Goal: Obtain resource: Obtain resource

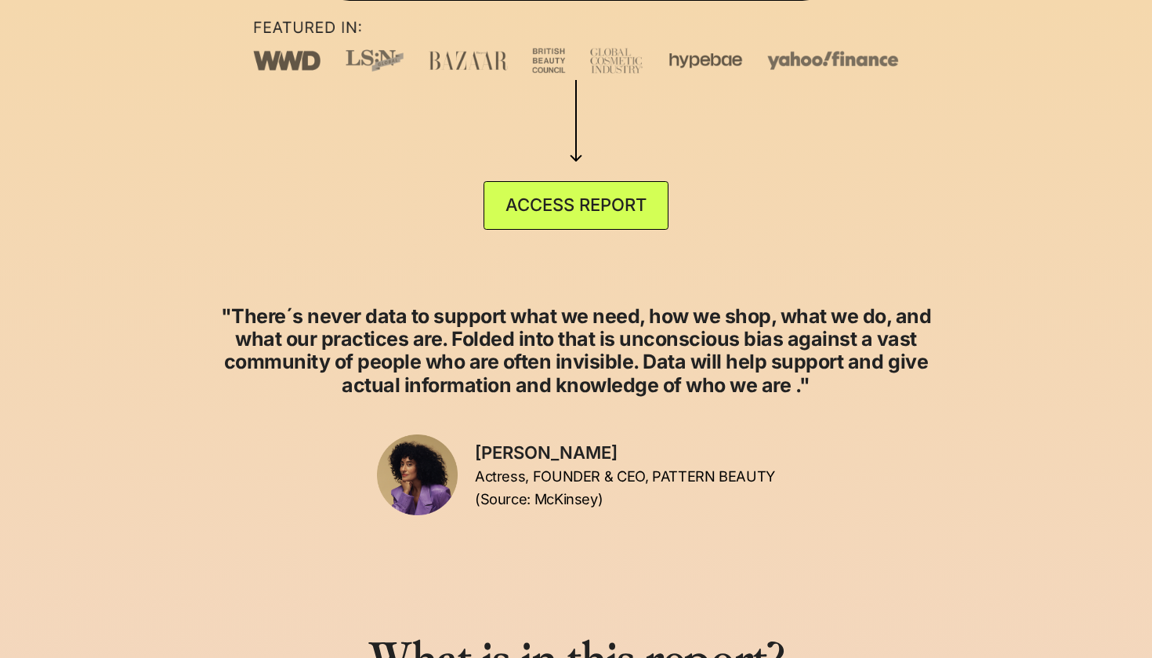
scroll to position [760, 0]
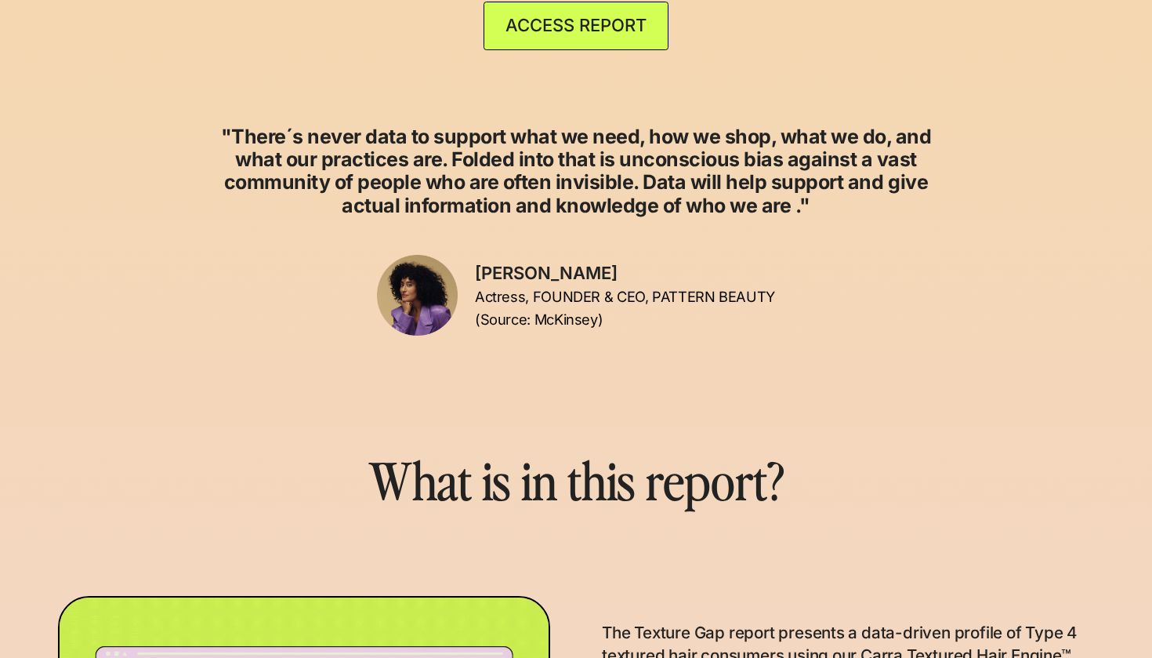
click at [554, 43] on link "ACCESS REPORT" at bounding box center [577, 26] width 186 height 49
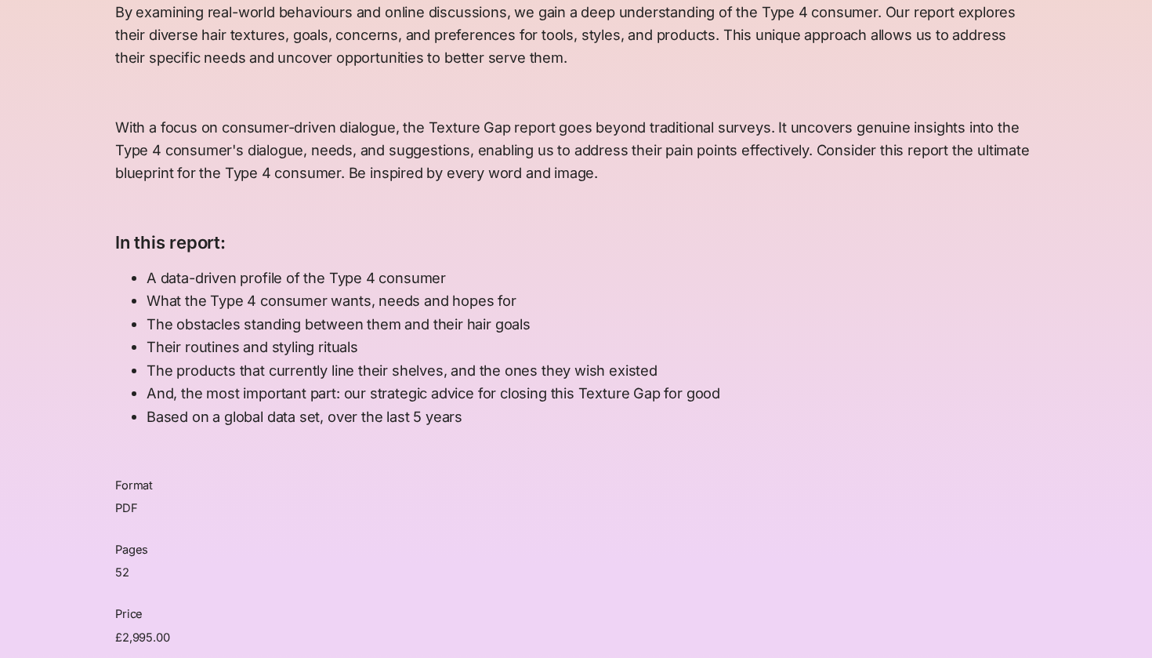
scroll to position [1003, 0]
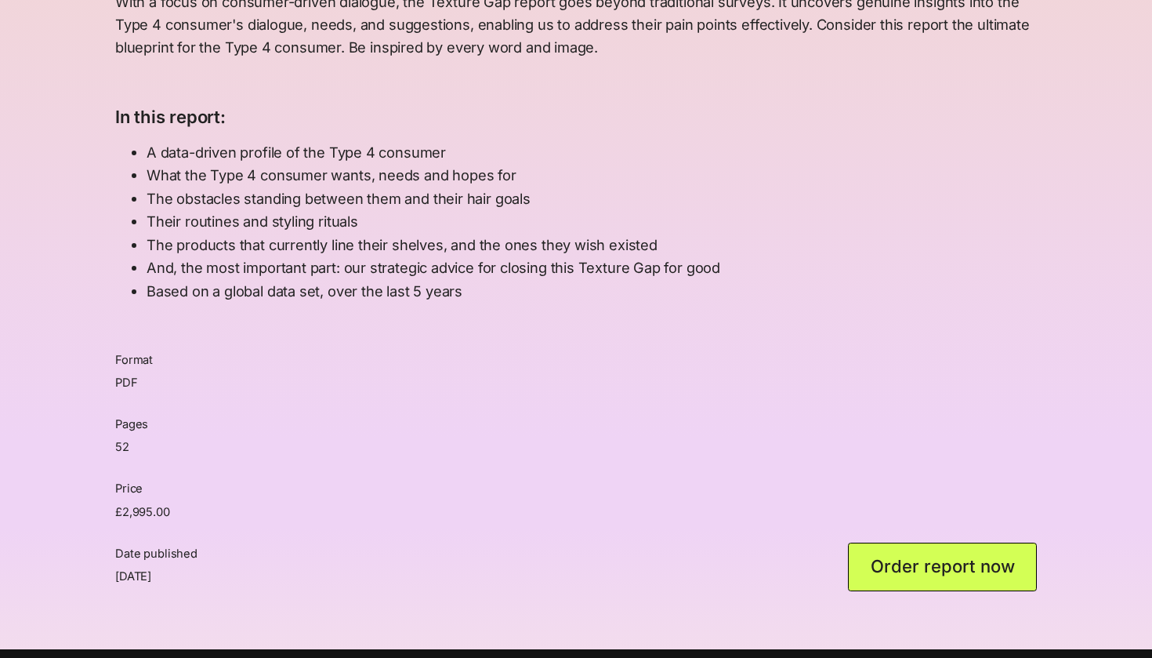
drag, startPoint x: 115, startPoint y: 571, endPoint x: 201, endPoint y: 568, distance: 85.5
click at [201, 568] on div "Date published 20-06-2023 Order report now" at bounding box center [576, 566] width 922 height 49
copy p "20-06-2023"
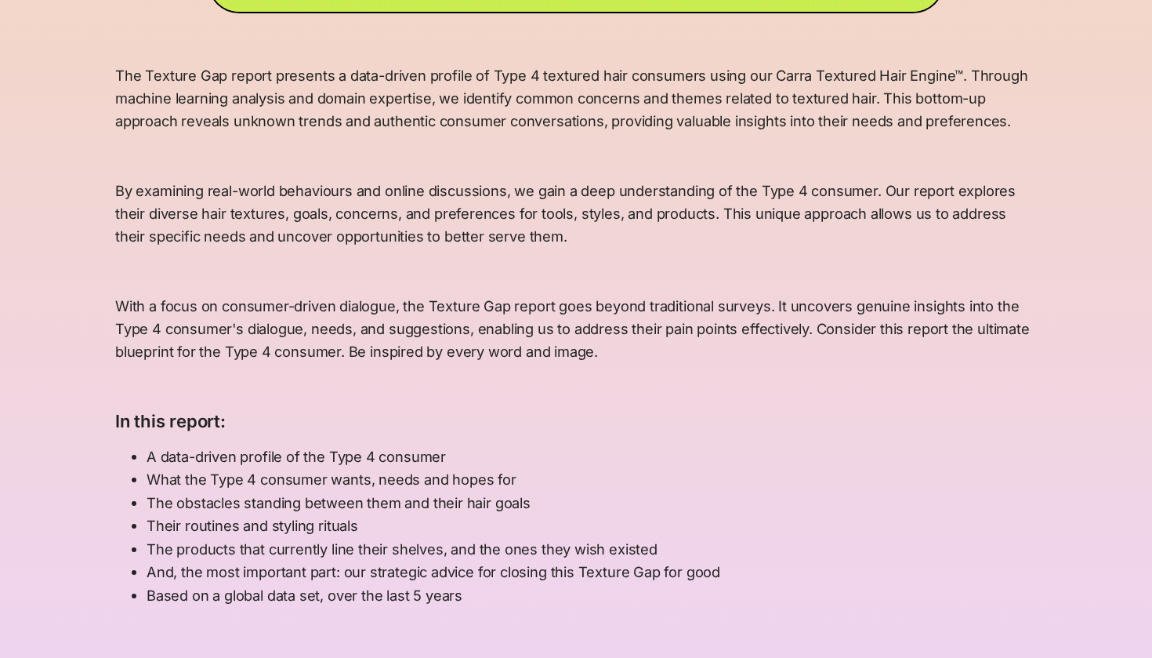
scroll to position [695, 0]
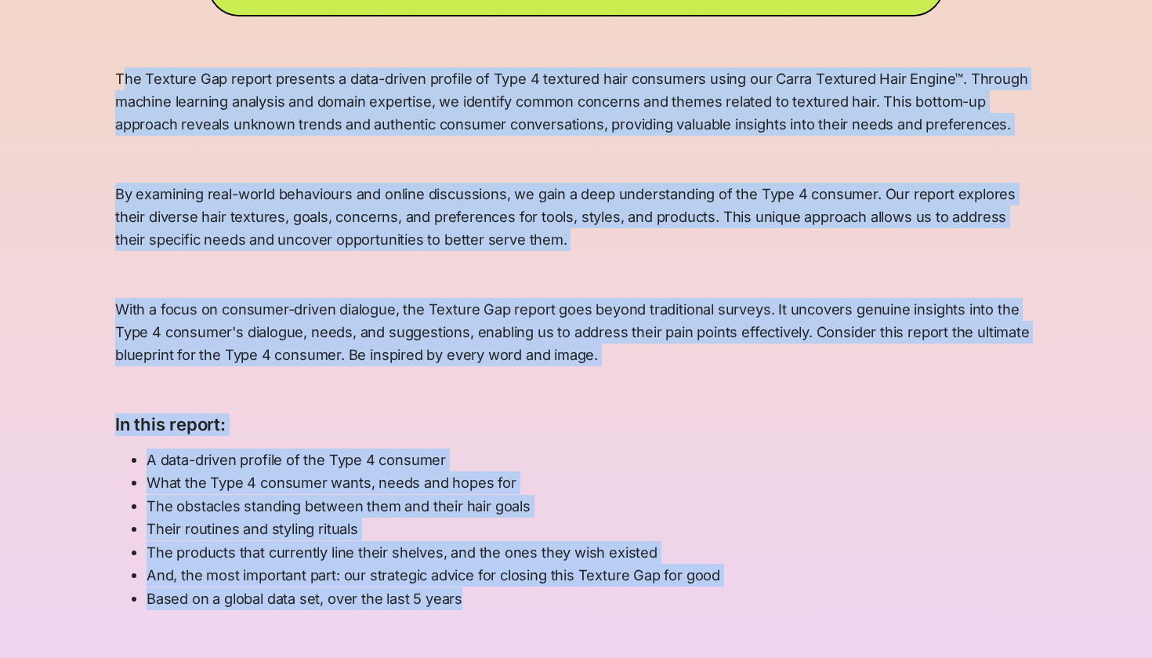
drag, startPoint x: 121, startPoint y: 72, endPoint x: 481, endPoint y: 597, distance: 636.0
click at [481, 597] on div "The Texture Gap report presents a data-driven profile of Type 4 textured hair c…" at bounding box center [576, 338] width 922 height 542
copy div "he Texture Gap report presents a data-driven profile of Type 4 textured hair co…"
click at [350, 456] on li "A data-driven profile of the Type 4 consumer" at bounding box center [592, 459] width 890 height 23
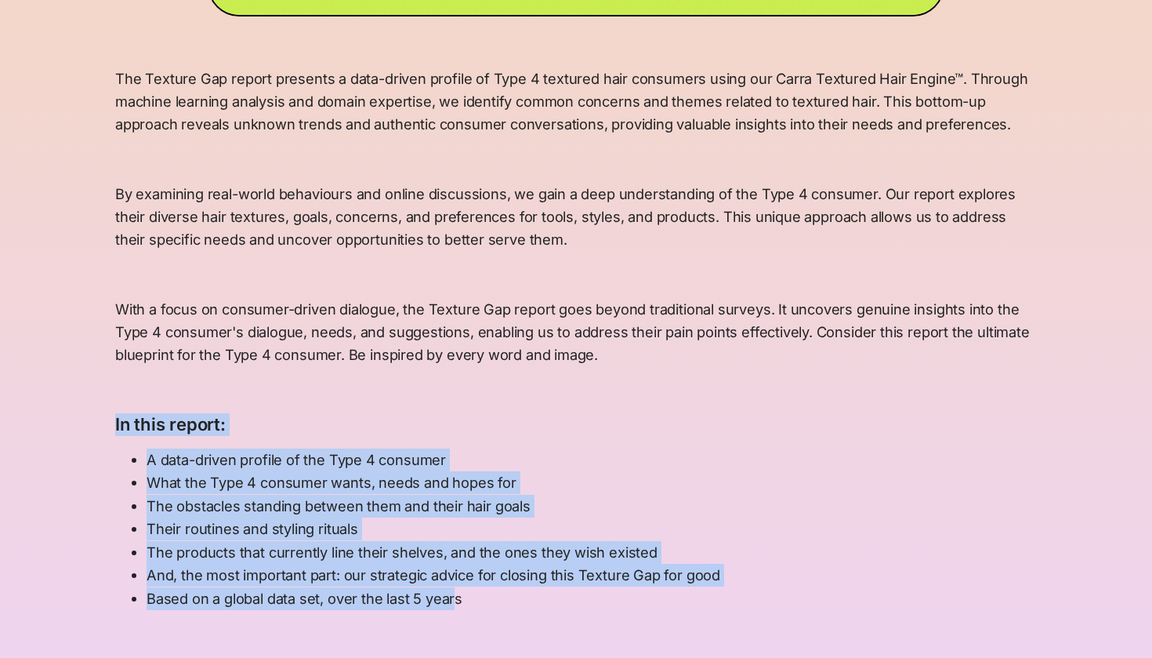
drag, startPoint x: 112, startPoint y: 417, endPoint x: 459, endPoint y: 597, distance: 390.2
click at [459, 597] on div "The Texture Gap Report The Texture Gap report presents a data-driven profile of…" at bounding box center [576, 131] width 1152 height 1652
drag, startPoint x: 491, startPoint y: 600, endPoint x: 96, endPoint y: 423, distance: 432.7
click at [96, 423] on div "The Texture Gap Report The Texture Gap report presents a data-driven profile of…" at bounding box center [576, 131] width 1152 height 1652
copy div "In this report: A data-driven profile of the Type 4 consumer What the Type 4 co…"
